Goal: Obtain resource: Obtain resource

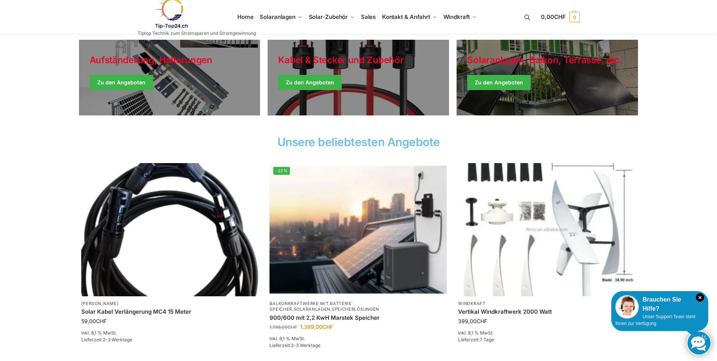
scroll to position [184, 0]
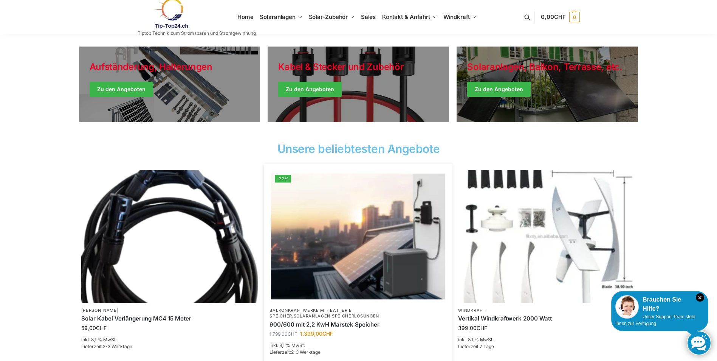
click at [349, 229] on img at bounding box center [359, 236] width 174 height 130
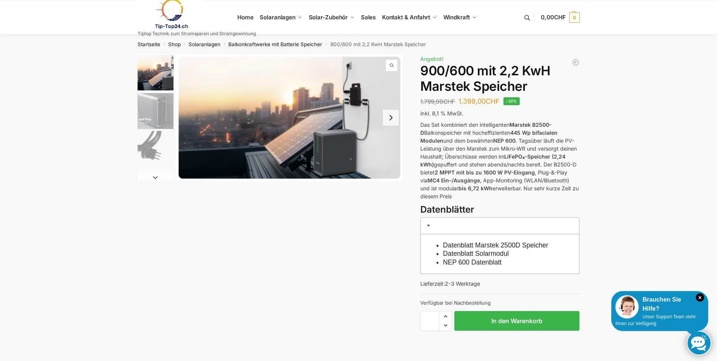
click at [478, 260] on link "NEP 600 Datenblatt" at bounding box center [472, 262] width 59 height 8
click at [478, 244] on link "Datenblatt Marstek 2500D Speicher" at bounding box center [496, 245] width 106 height 8
